Goal: Information Seeking & Learning: Check status

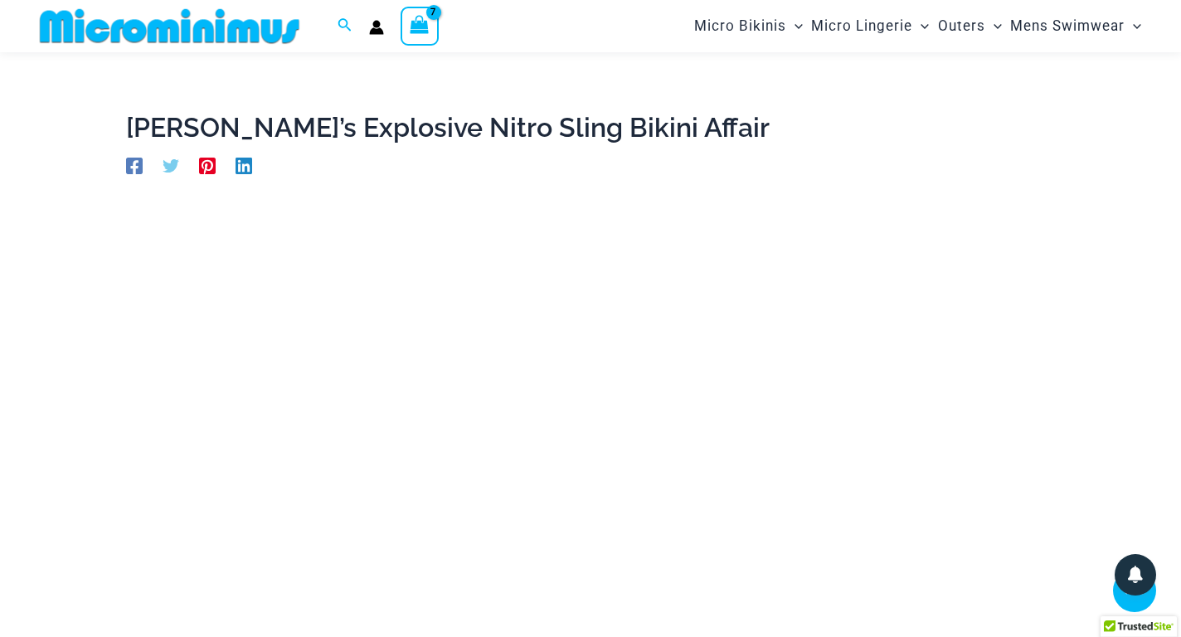
scroll to position [458, 0]
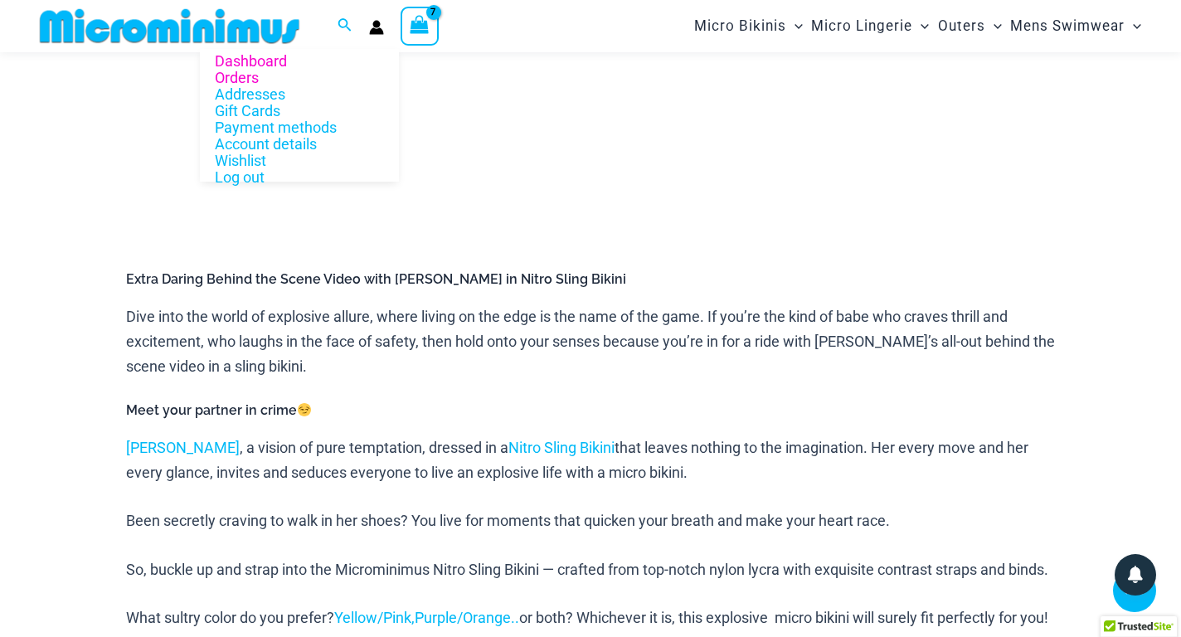
click at [249, 78] on link "Orders" at bounding box center [299, 78] width 199 height 17
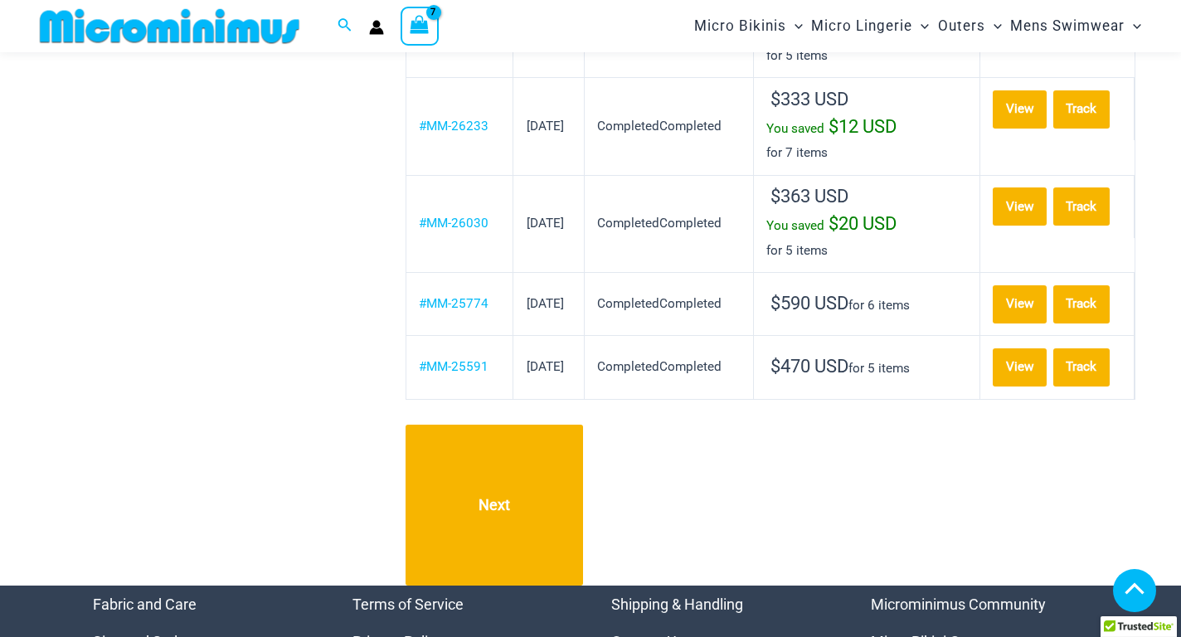
scroll to position [1634, 0]
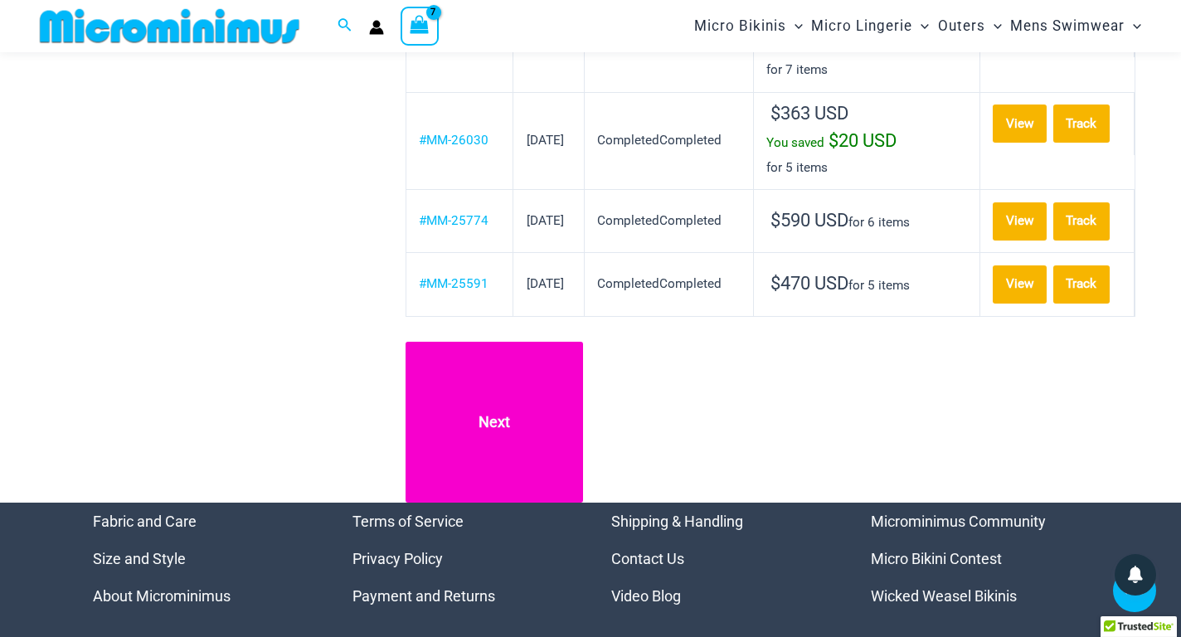
click at [496, 365] on link "Next" at bounding box center [495, 422] width 178 height 161
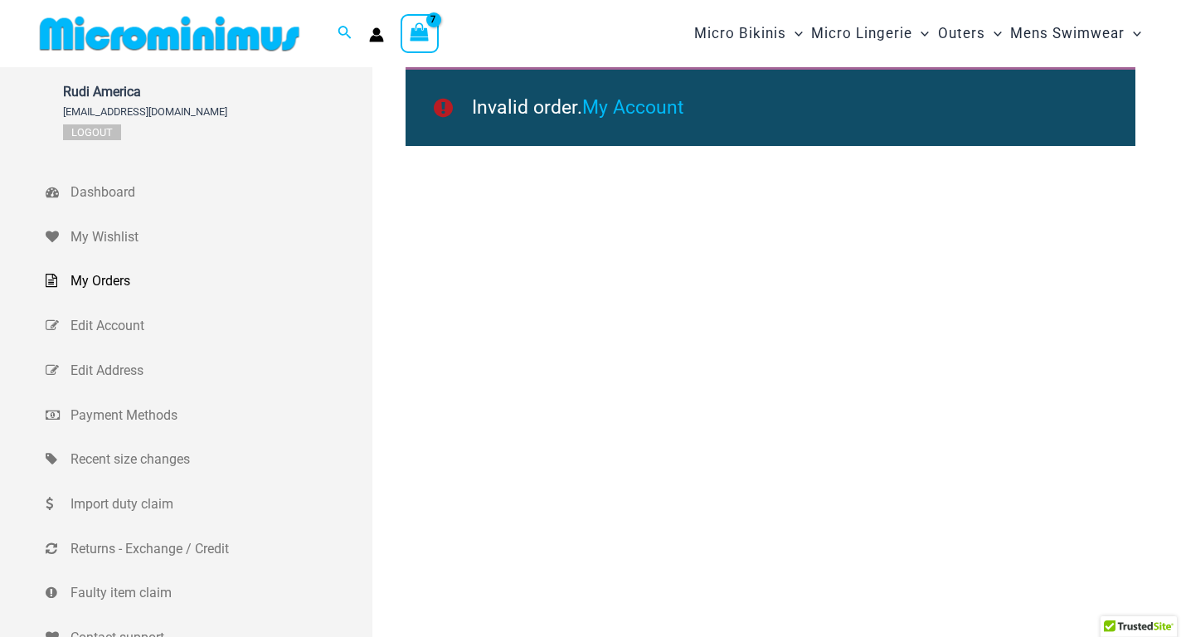
click at [433, 97] on div "Invalid order. My Account" at bounding box center [771, 106] width 730 height 79
click at [339, 32] on icon "Search icon link" at bounding box center [344, 32] width 13 height 13
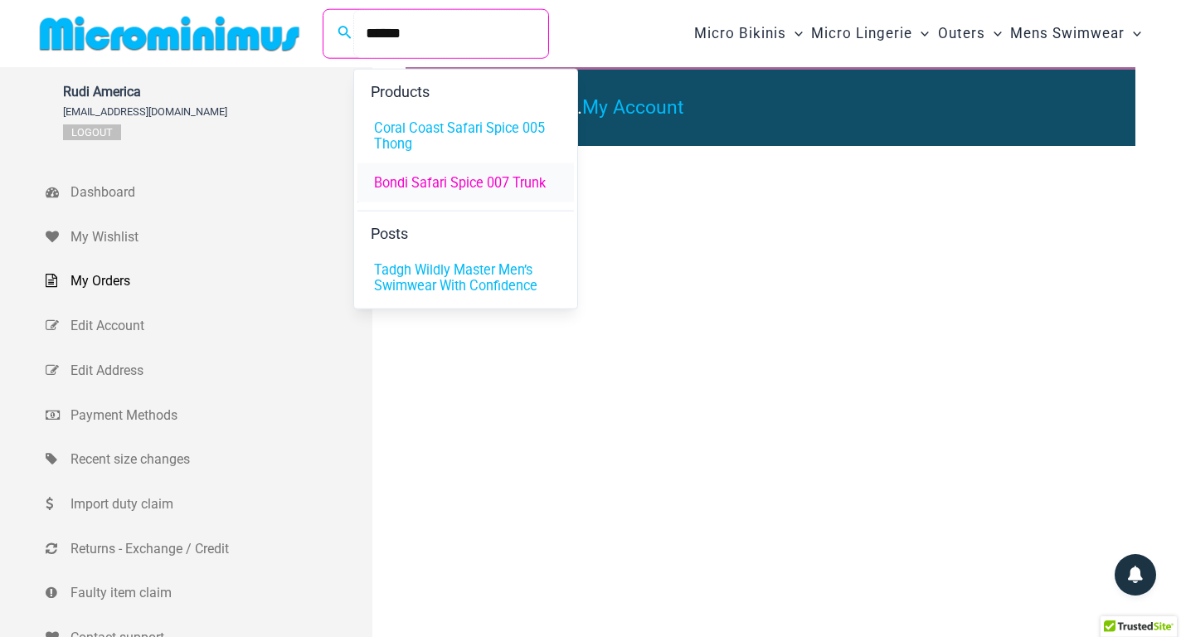
type input "******"
click at [443, 188] on span "Bondi Safari Spice 007 Trunk" at bounding box center [460, 183] width 172 height 16
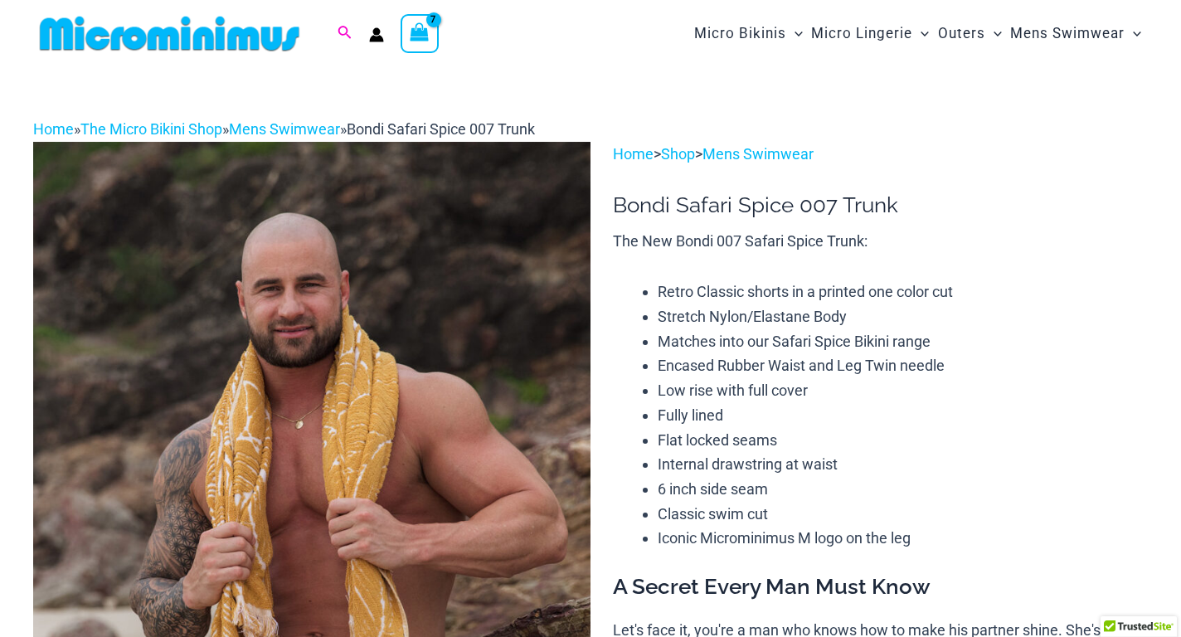
click at [346, 28] on icon "Search icon link" at bounding box center [344, 32] width 13 height 13
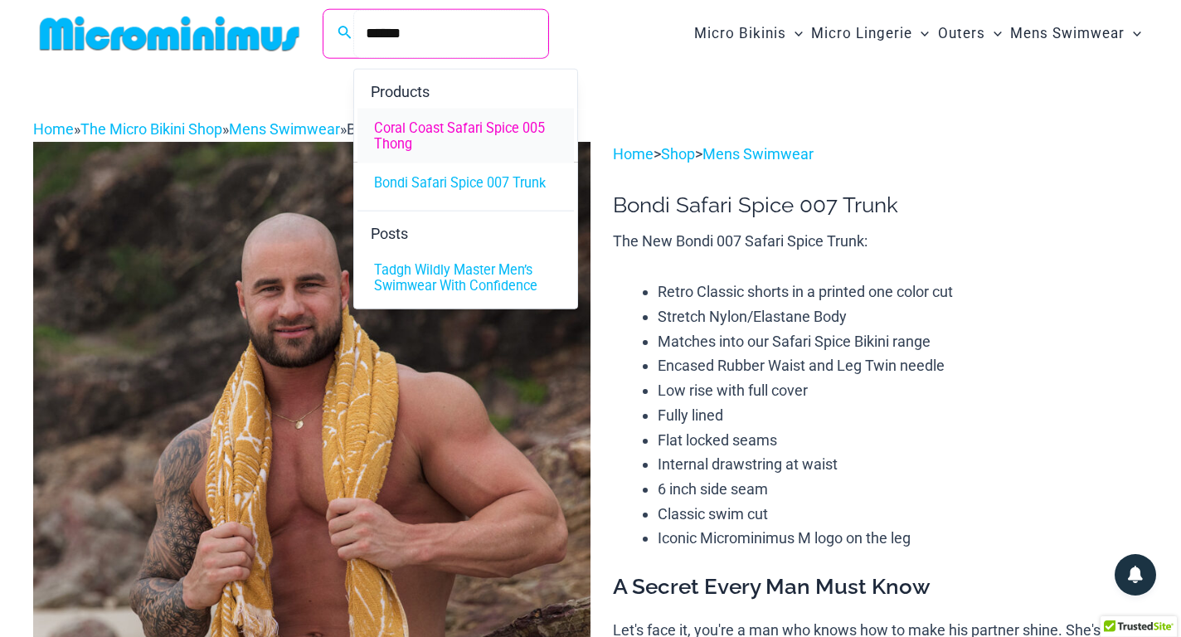
type input "******"
click at [428, 129] on span "Coral Coast Safari Spice 005 Thong" at bounding box center [465, 136] width 183 height 32
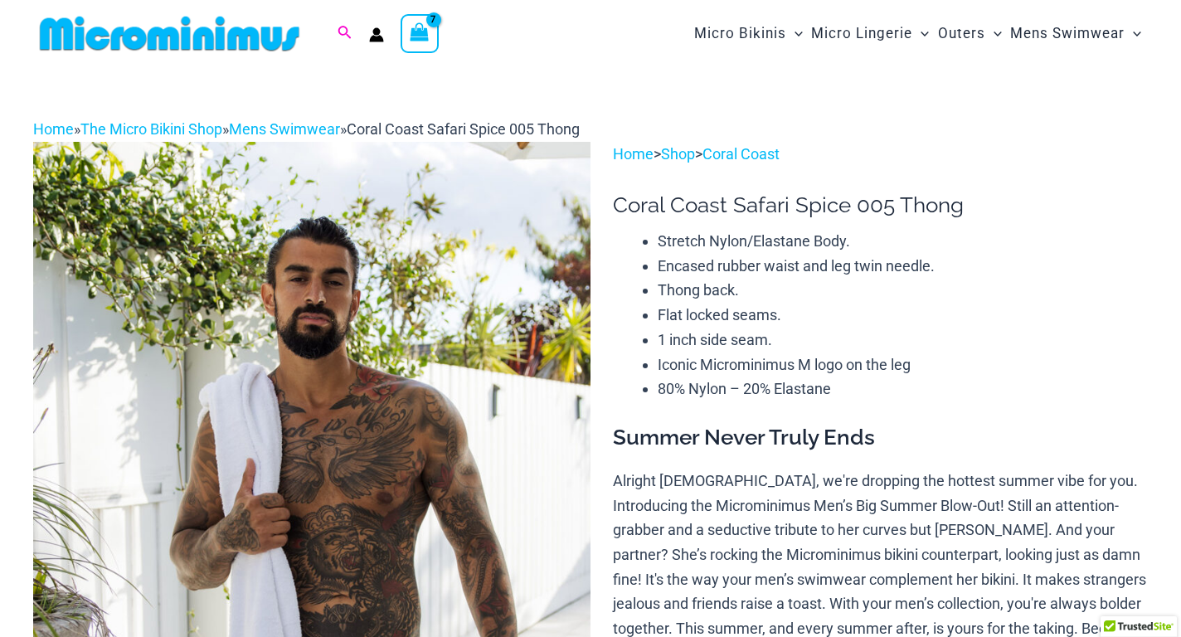
click at [339, 37] on icon "Search icon link" at bounding box center [344, 33] width 13 height 15
